Goal: Task Accomplishment & Management: Use online tool/utility

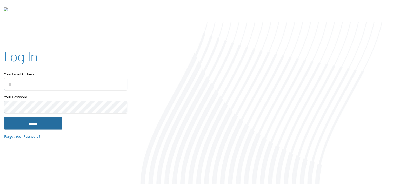
type input "**********"
click at [42, 123] on input "******" at bounding box center [33, 123] width 58 height 12
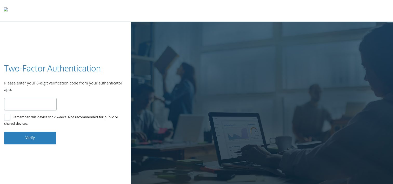
click at [35, 106] on input "number" at bounding box center [30, 104] width 52 height 12
type input "******"
